Goal: Obtain resource: Obtain resource

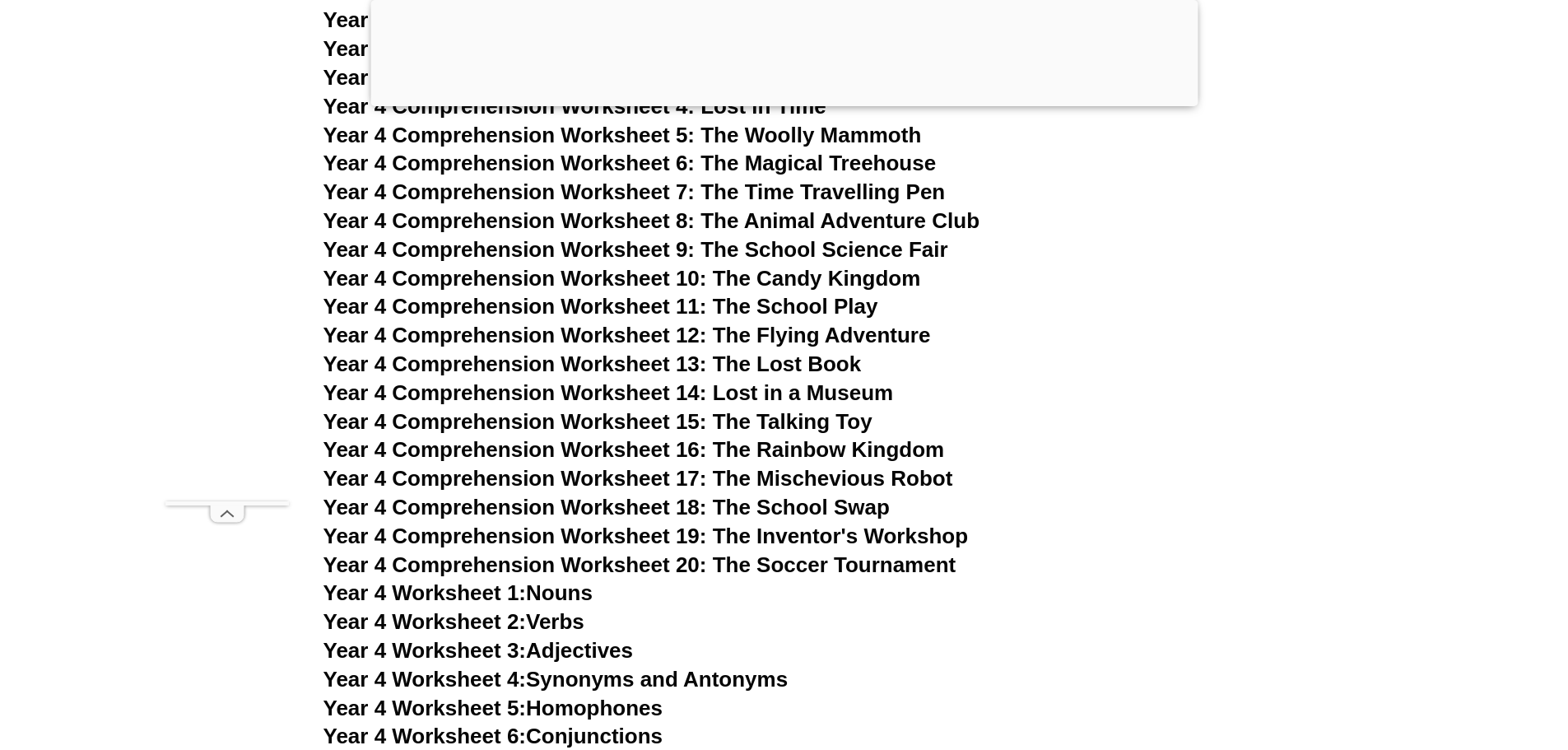
drag, startPoint x: 0, startPoint y: 0, endPoint x: 1566, endPoint y: 306, distance: 1595.6
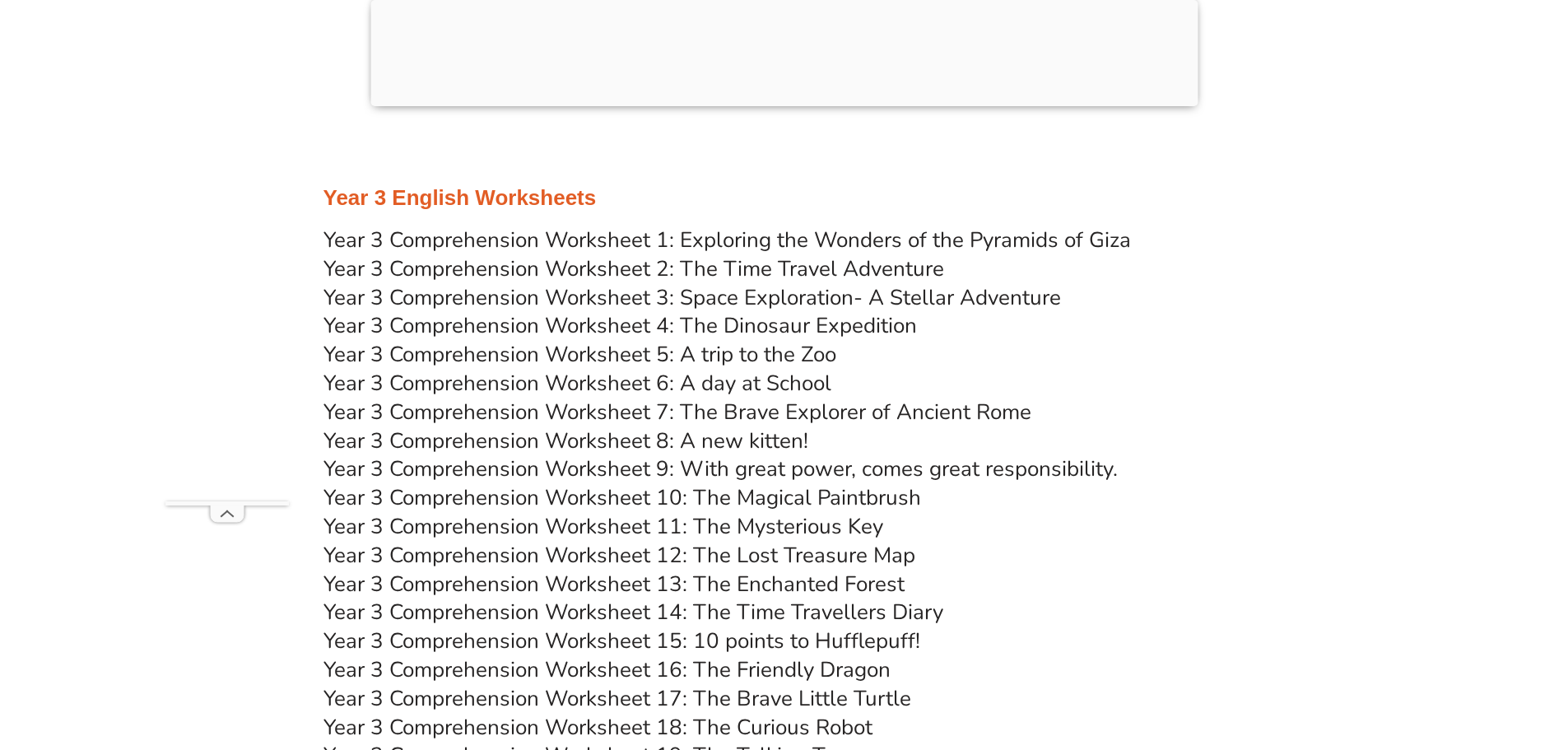
scroll to position [5370, 0]
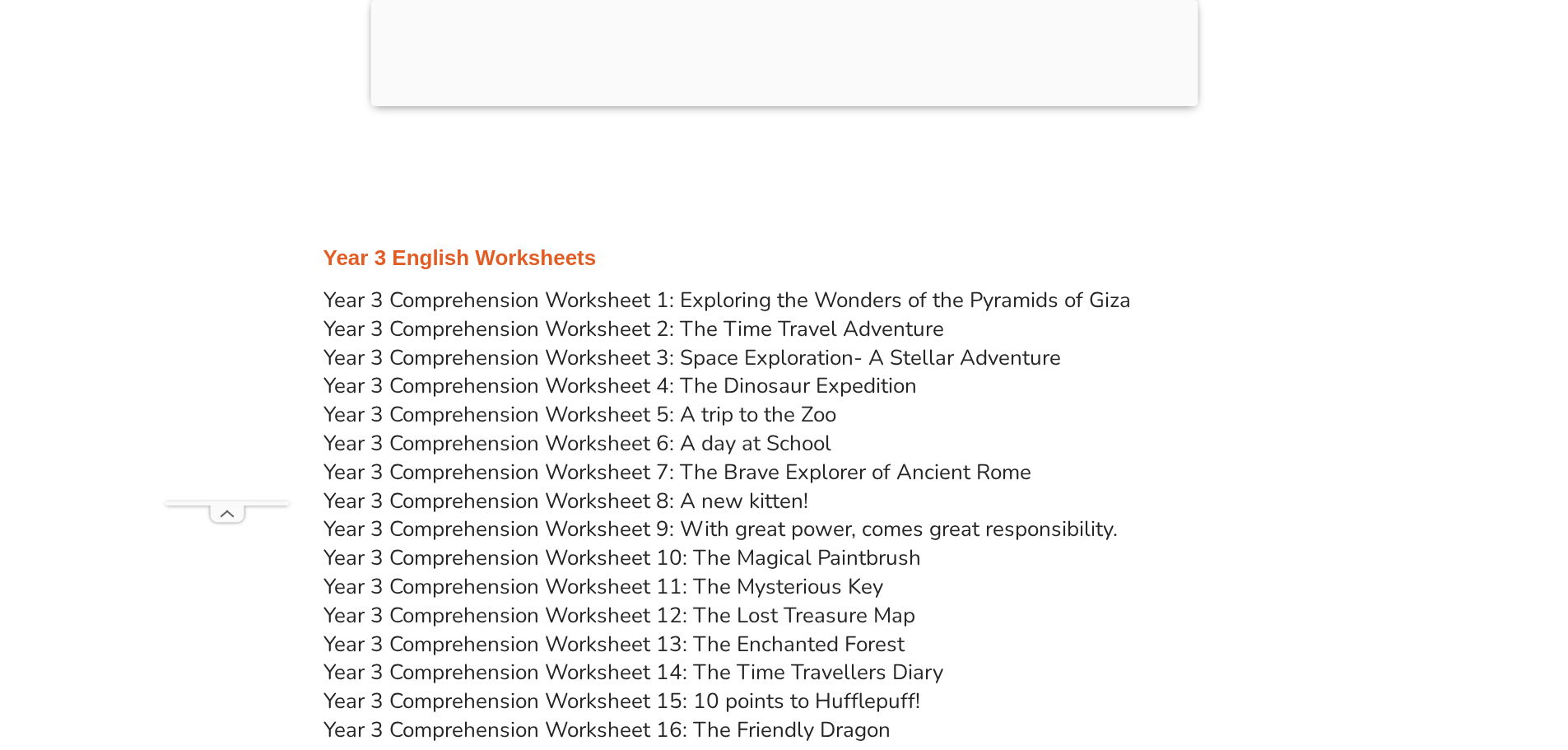
click at [1004, 305] on link "Year 3 Comprehension Worksheet 1: Exploring the Wonders of the Pyramids of Giza" at bounding box center [727, 300] width 807 height 29
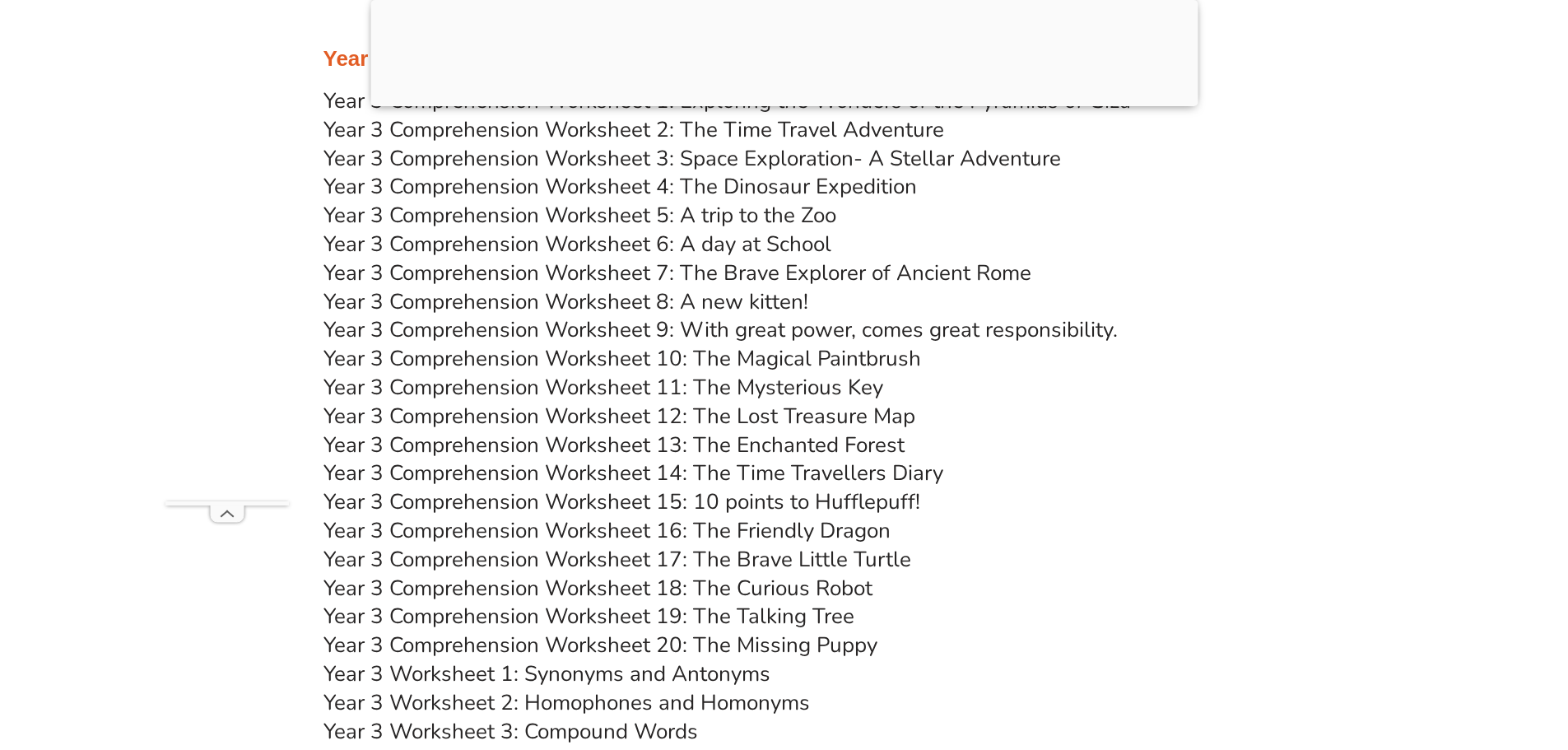
scroll to position [5781, 0]
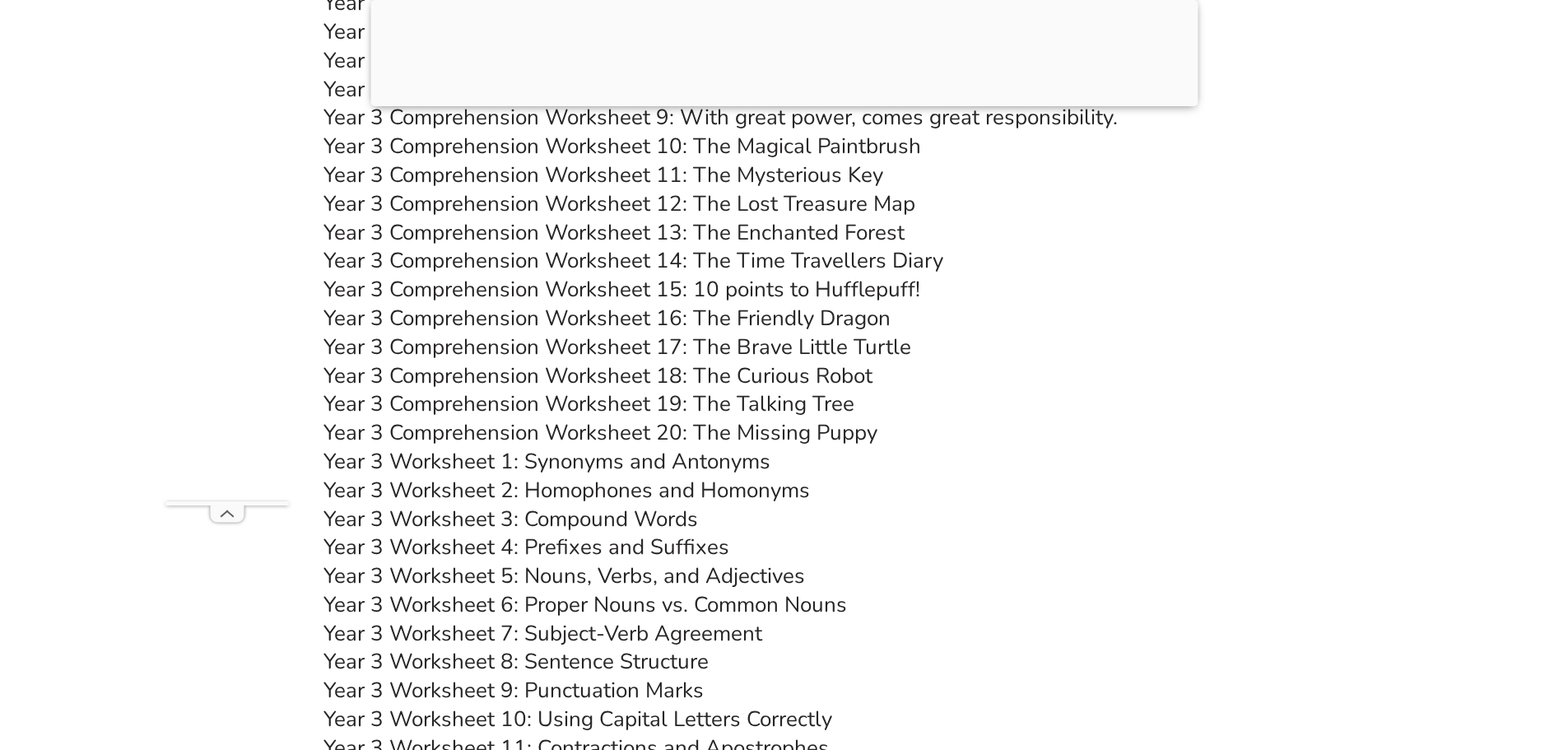
click at [626, 466] on link "Year 3 Worksheet 1: Synonyms and Antonyms" at bounding box center [547, 462] width 447 height 29
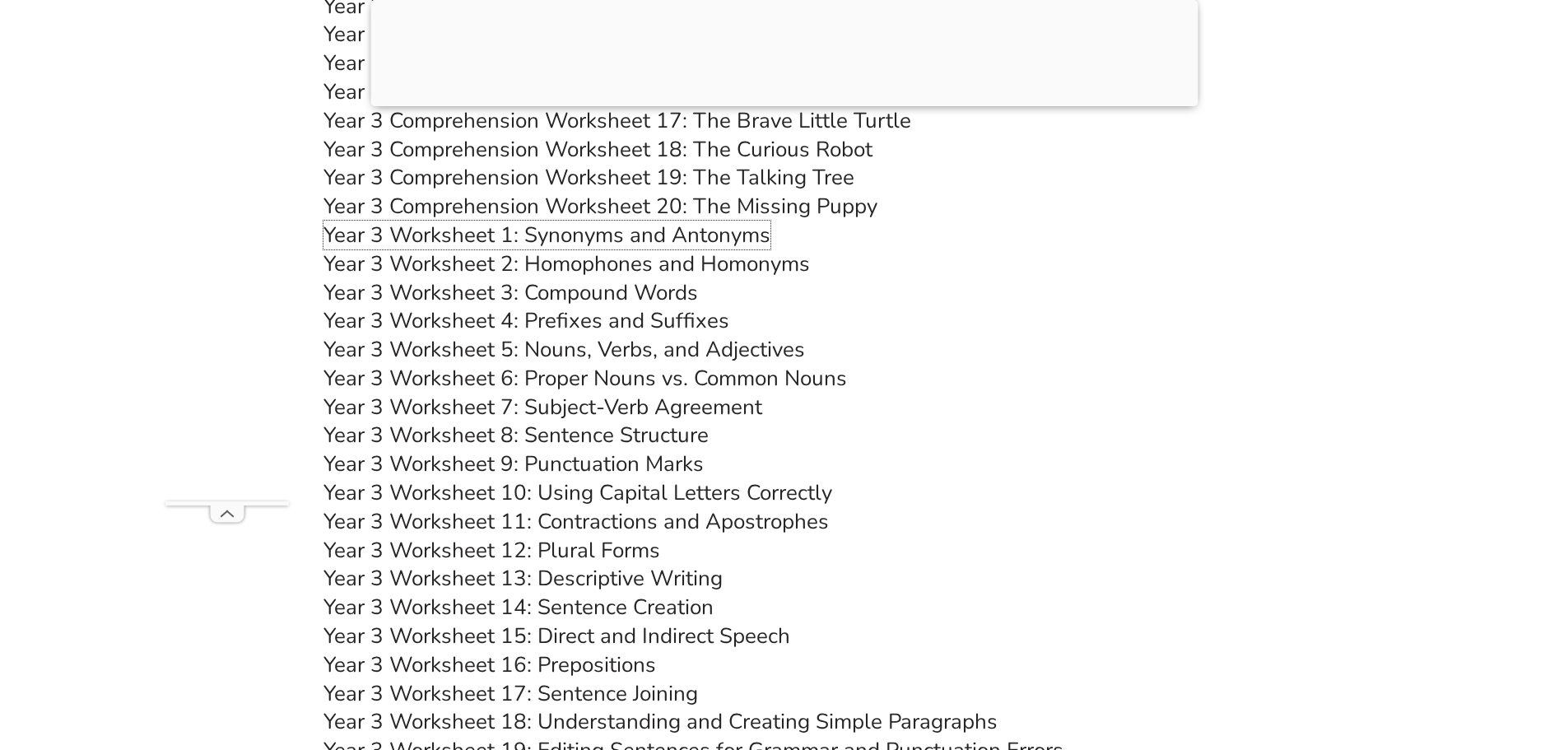
scroll to position [6029, 0]
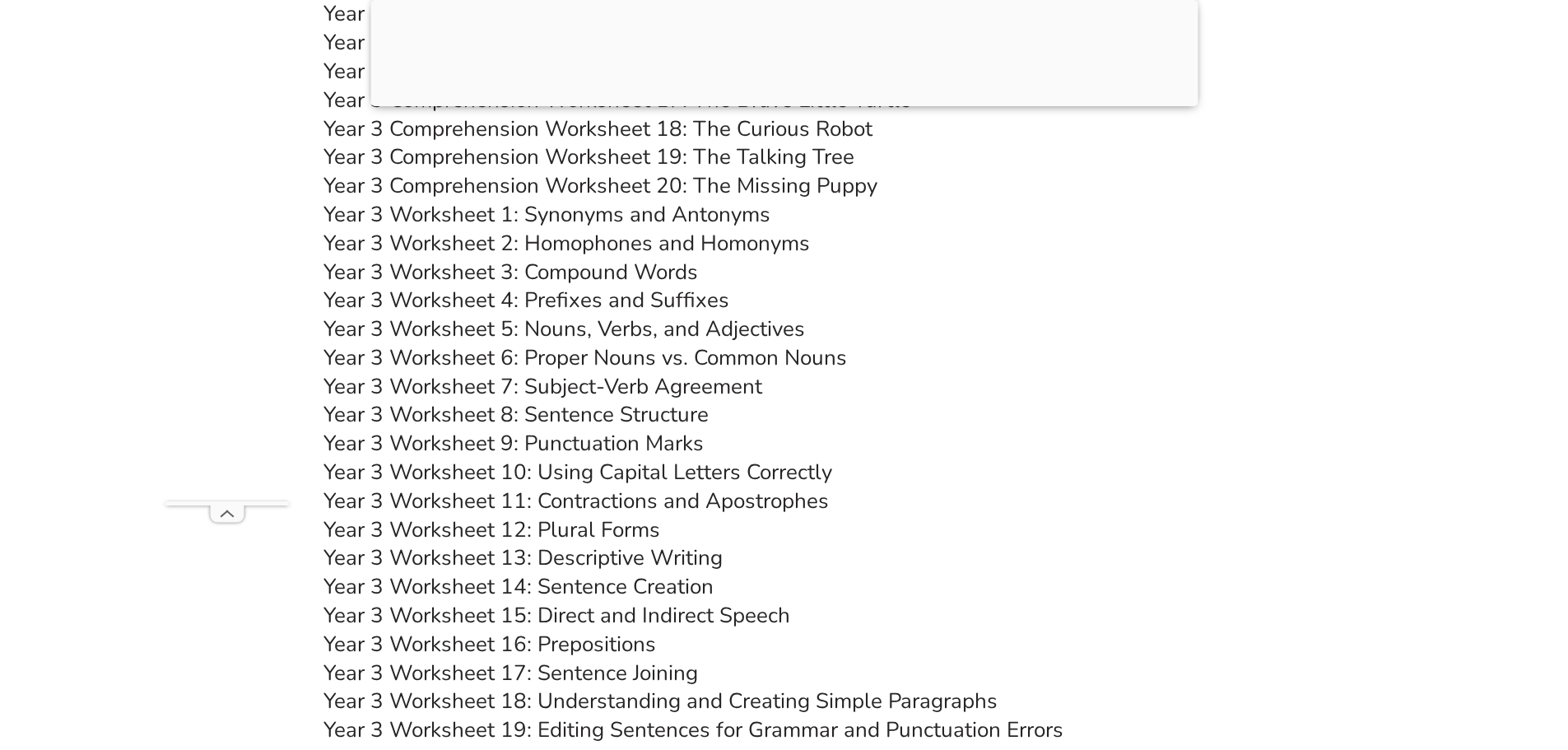
click at [630, 358] on link "Year 3 Worksheet 6: Proper Nouns vs. Common Nouns" at bounding box center [586, 358] width 524 height 29
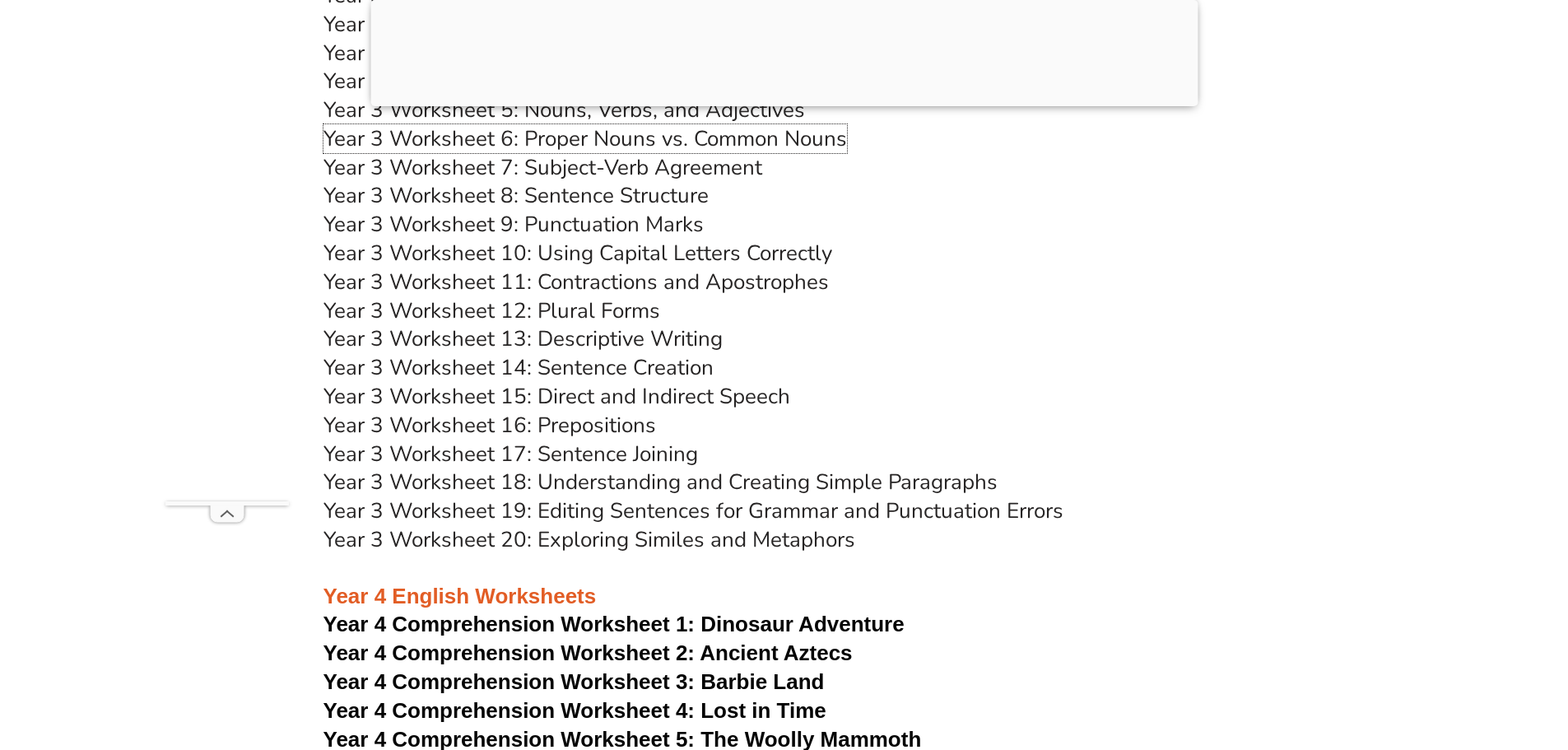
scroll to position [6276, 0]
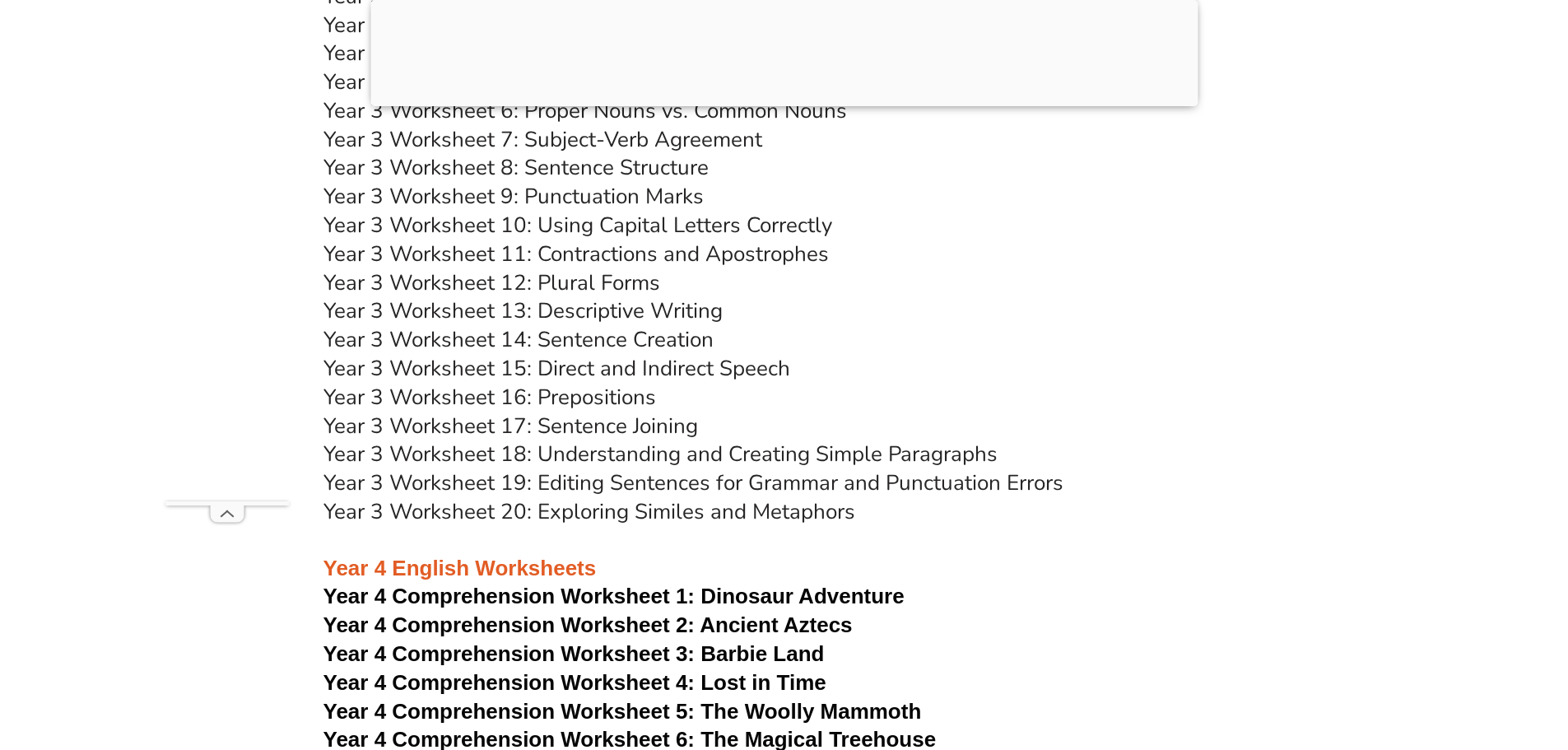
click at [758, 451] on link "Year 3 Worksheet 18: Understanding and Creating Simple Paragraphs" at bounding box center [660, 454] width 674 height 29
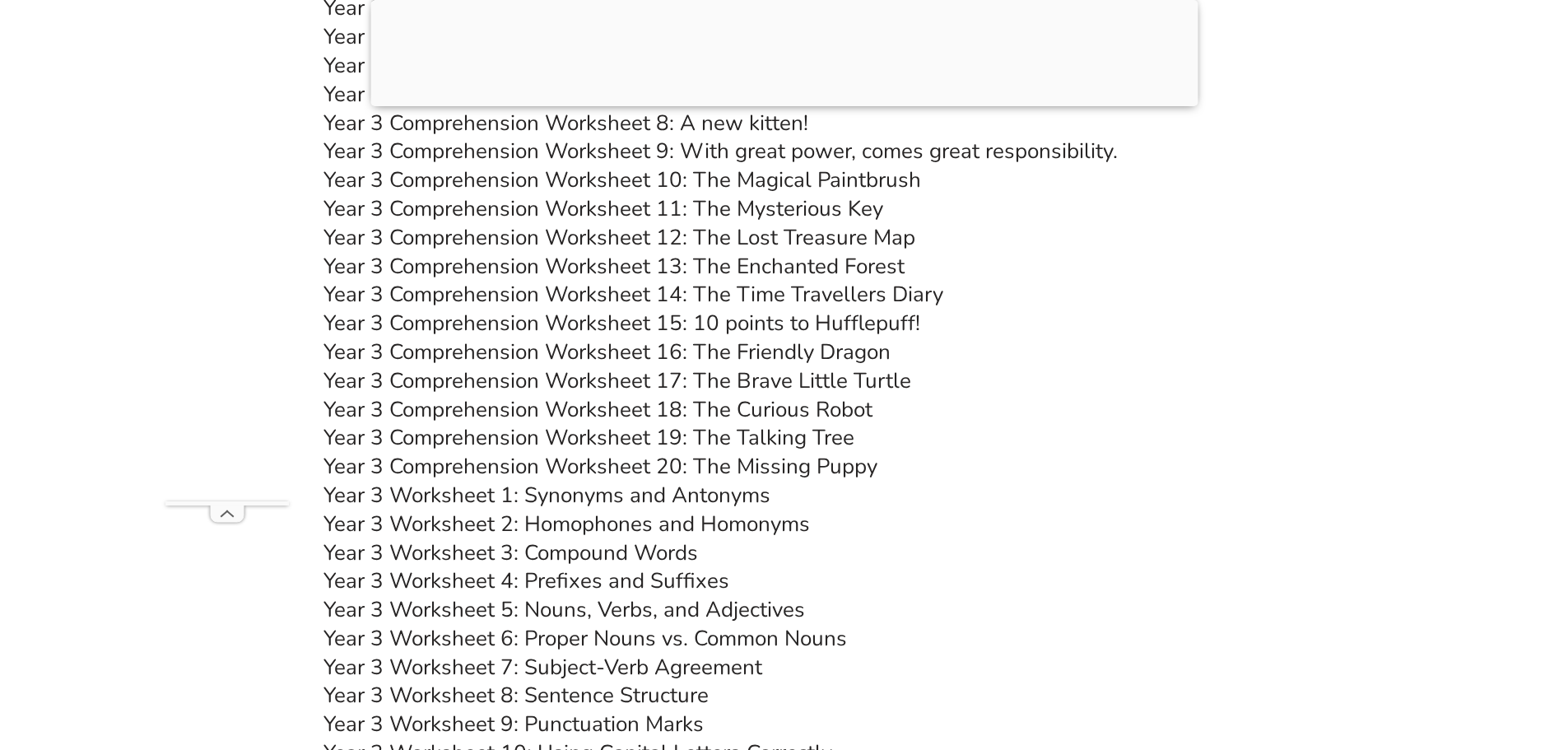
scroll to position [5699, 0]
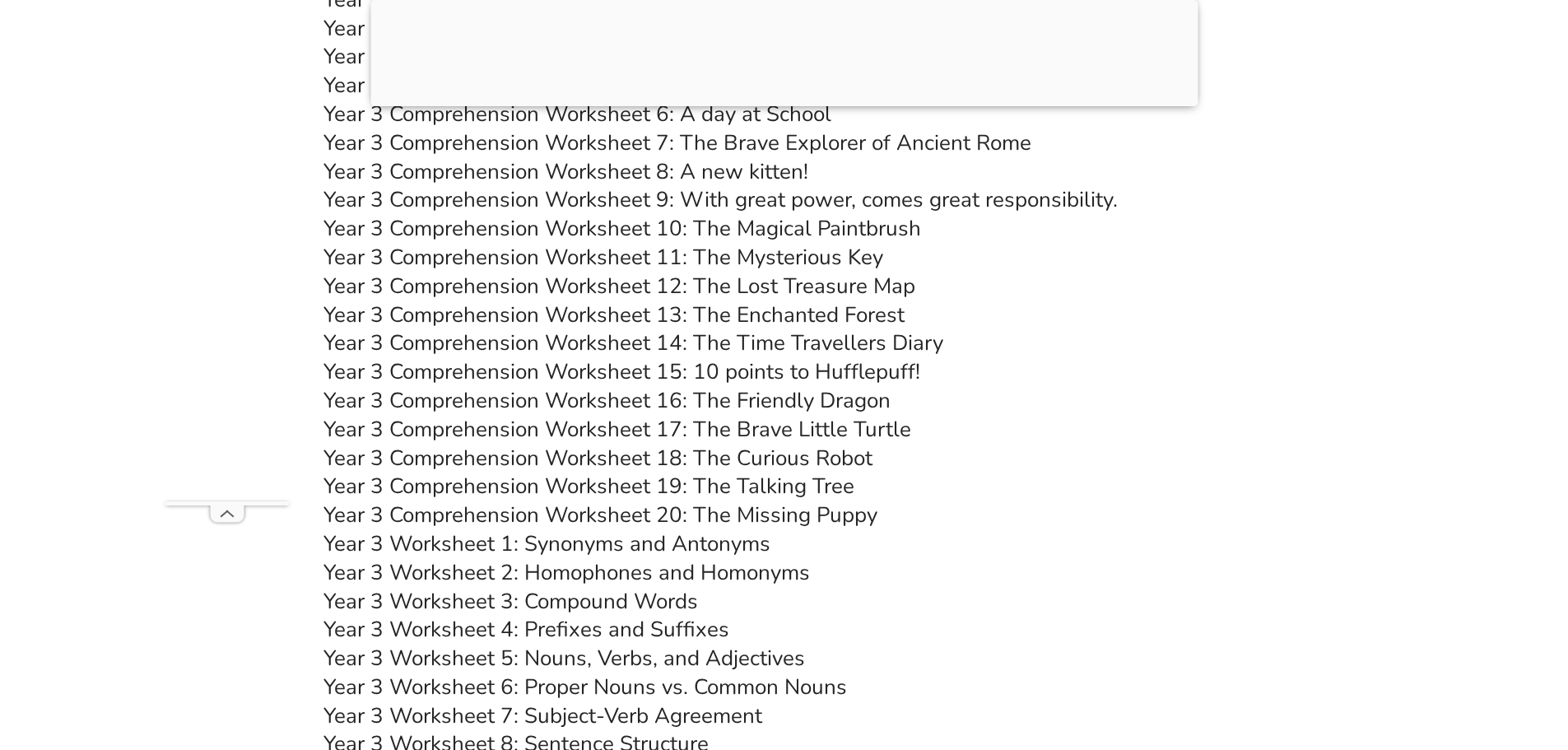
click at [668, 595] on link "Year 3 Worksheet 3: Compound Words" at bounding box center [511, 602] width 375 height 29
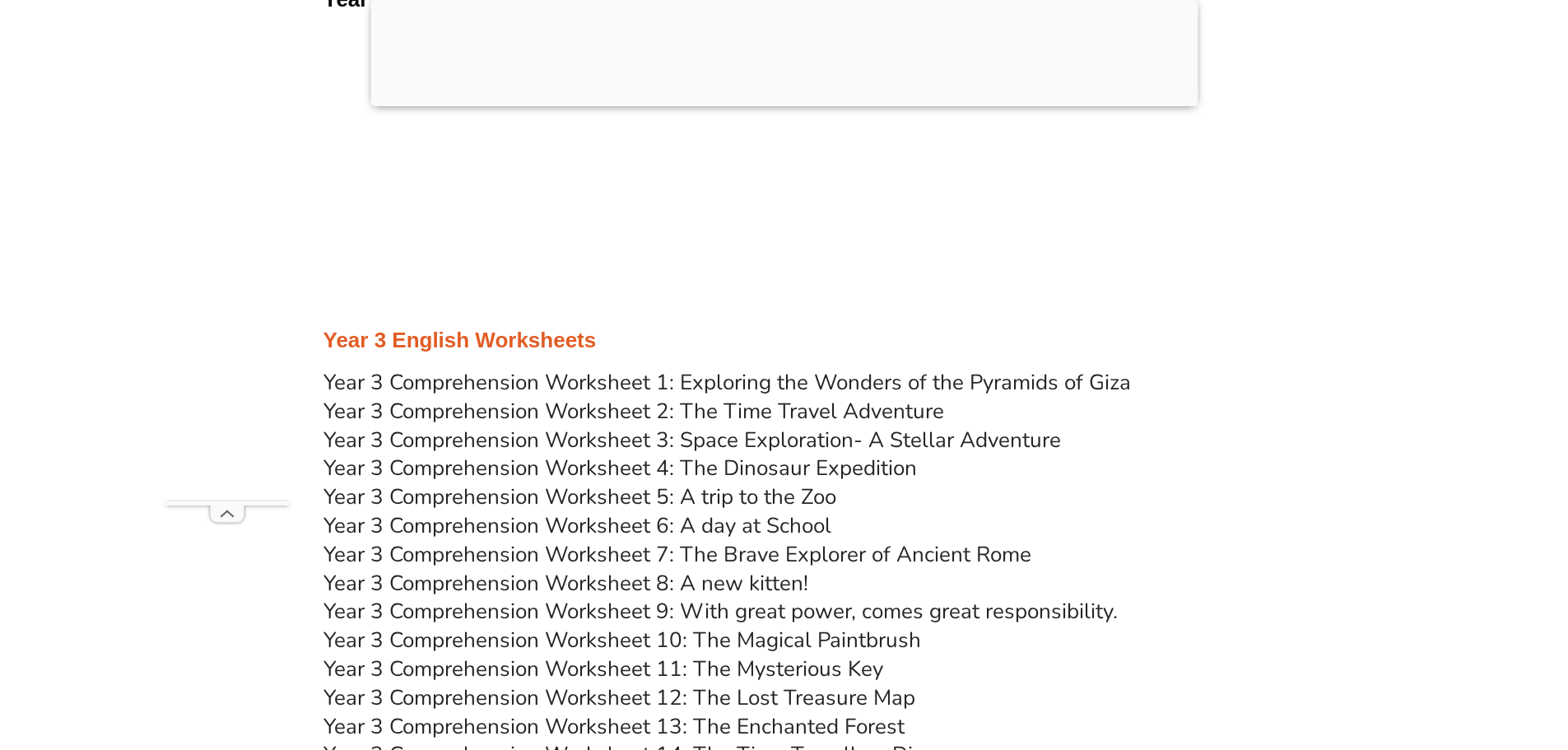
click at [768, 495] on link "Year 3 Comprehension Worksheet 5: A trip to the Zoo" at bounding box center [580, 497] width 512 height 29
click at [803, 530] on link "Year 3 Comprehension Worksheet 6: A day at School" at bounding box center [578, 526] width 508 height 29
click at [787, 467] on link "Year 3 Comprehension Worksheet 4: The Dinosaur Expedition" at bounding box center [620, 469] width 593 height 29
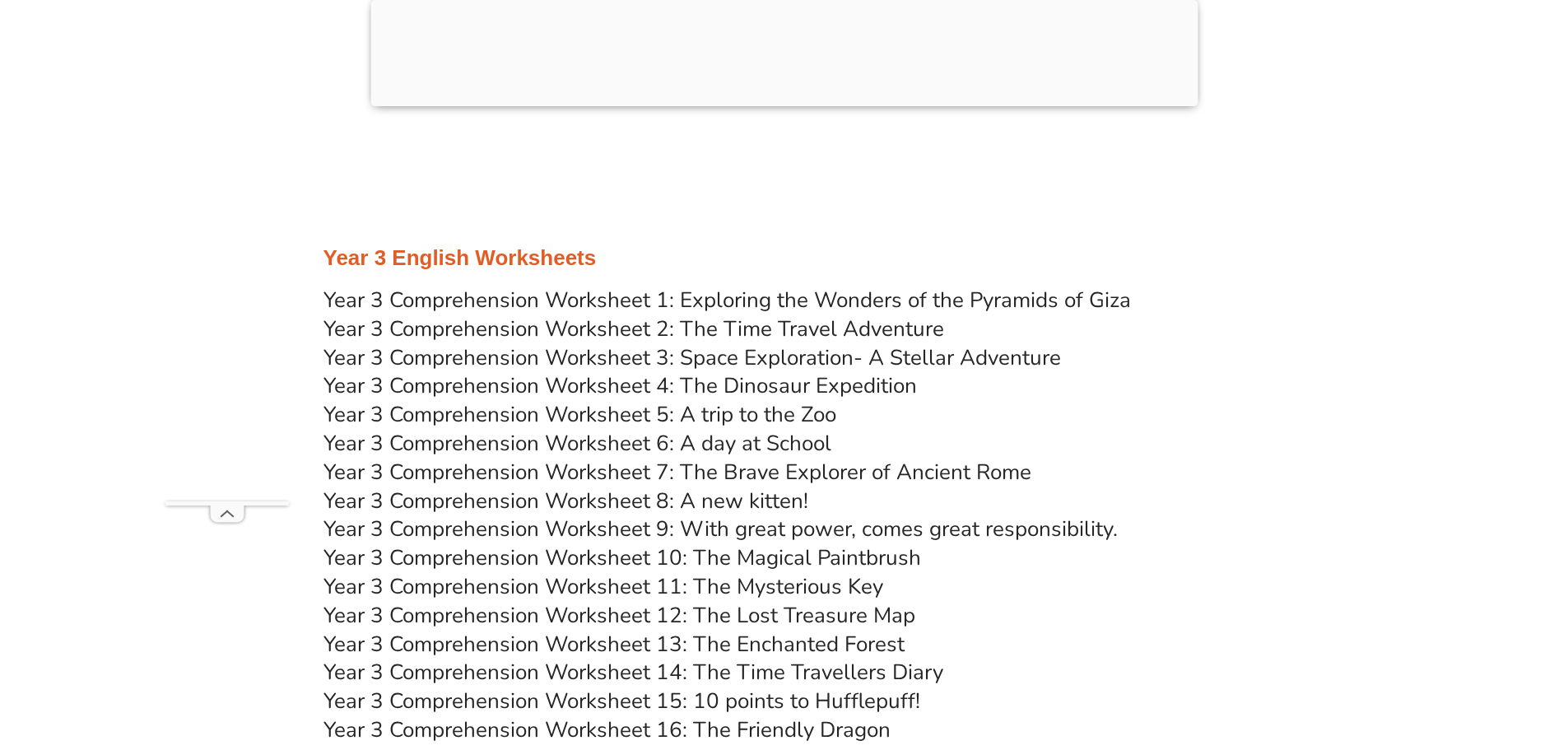
click at [764, 424] on link "Year 3 Comprehension Worksheet 5: A trip to the Zoo" at bounding box center [580, 415] width 512 height 29
